Goal: Task Accomplishment & Management: Complete application form

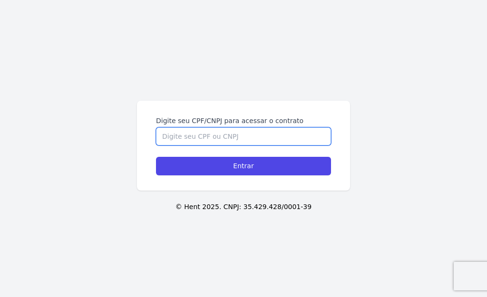
click at [208, 137] on input "Digite seu CPF/CNPJ para acessar o contrato" at bounding box center [243, 136] width 175 height 18
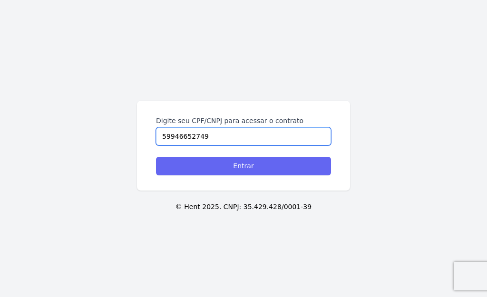
type input "59946652749"
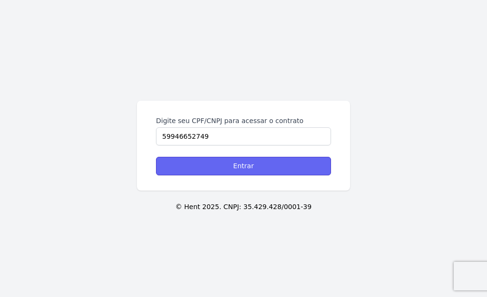
click at [245, 166] on input "Entrar" at bounding box center [243, 166] width 175 height 19
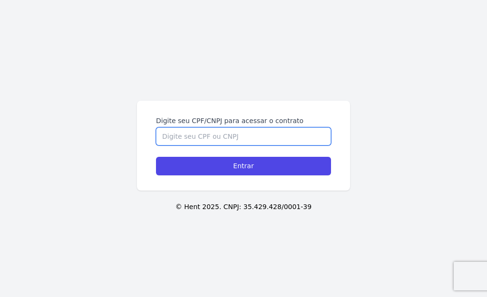
click at [207, 134] on input "Digite seu CPF/CNPJ para acessar o contrato" at bounding box center [243, 136] width 175 height 18
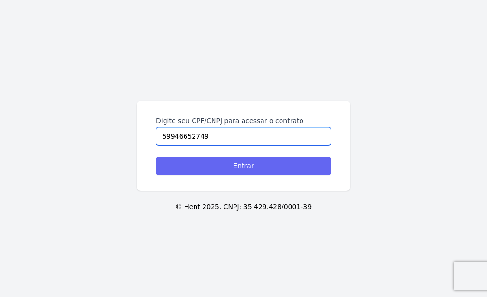
type input "59946652749"
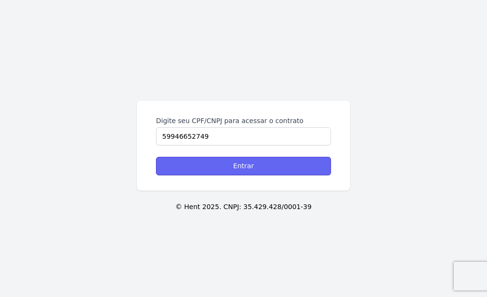
click at [243, 165] on input "Entrar" at bounding box center [243, 166] width 175 height 19
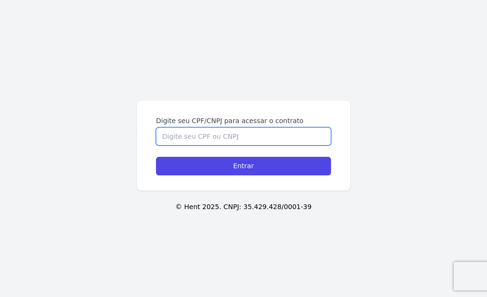
click at [180, 138] on input "Digite seu CPF/CNPJ para acessar o contrato" at bounding box center [243, 136] width 175 height 18
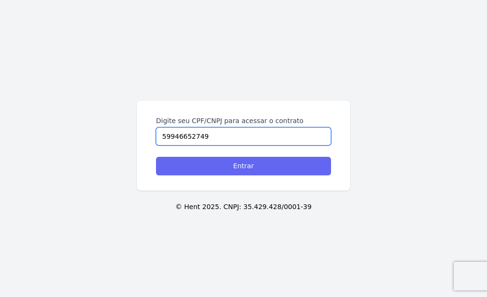
type input "59946652749"
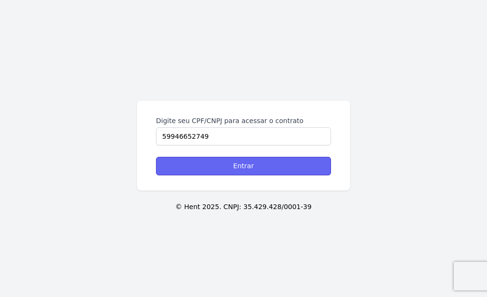
click at [237, 165] on input "Entrar" at bounding box center [243, 166] width 175 height 19
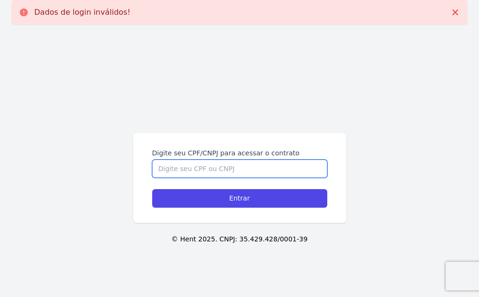
click at [189, 169] on input "Digite seu CPF/CNPJ para acessar o contrato" at bounding box center [239, 169] width 175 height 18
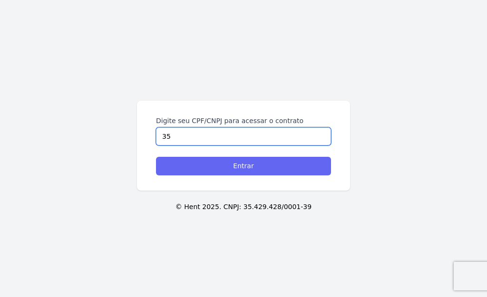
type input "3"
type input "55429428000139"
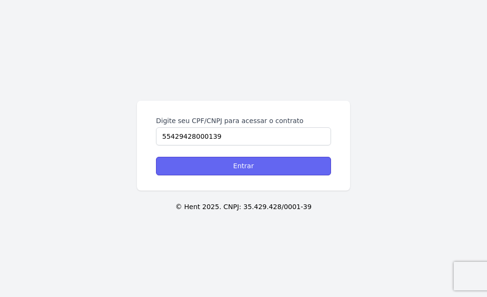
click at [244, 166] on input "Entrar" at bounding box center [243, 166] width 175 height 19
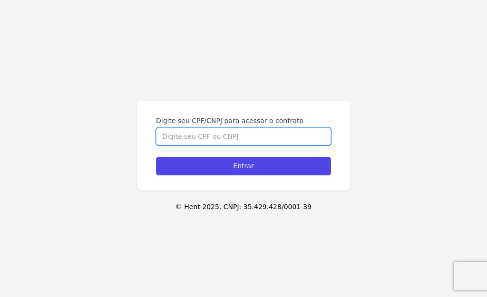
click at [186, 139] on input "Digite seu CPF/CNPJ para acessar o contrato" at bounding box center [243, 136] width 175 height 18
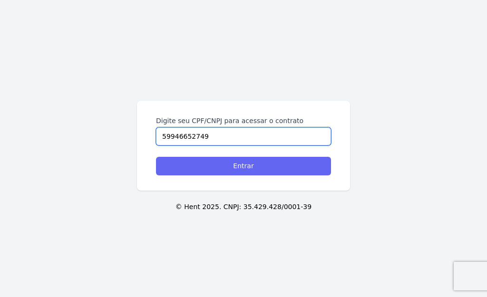
type input "59946652749"
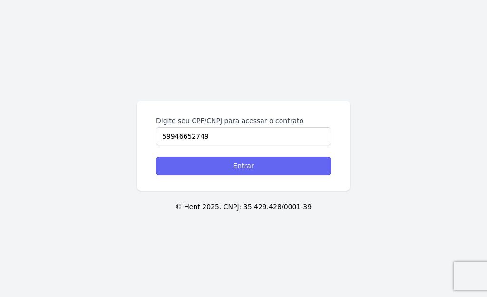
click at [239, 167] on input "Entrar" at bounding box center [243, 166] width 175 height 19
